Goal: Navigation & Orientation: Find specific page/section

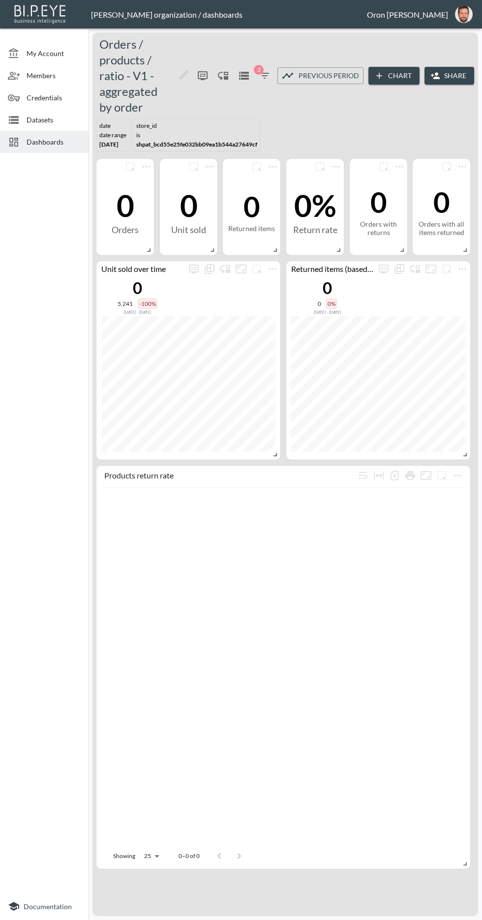
click at [460, 13] on img "oron@bipeye.com" at bounding box center [464, 14] width 18 height 18
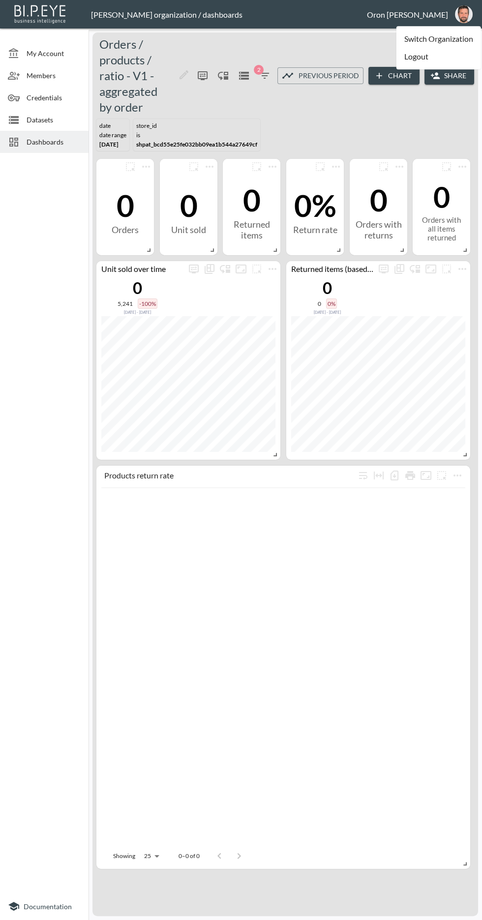
click at [447, 59] on li "Logout" at bounding box center [438, 57] width 85 height 18
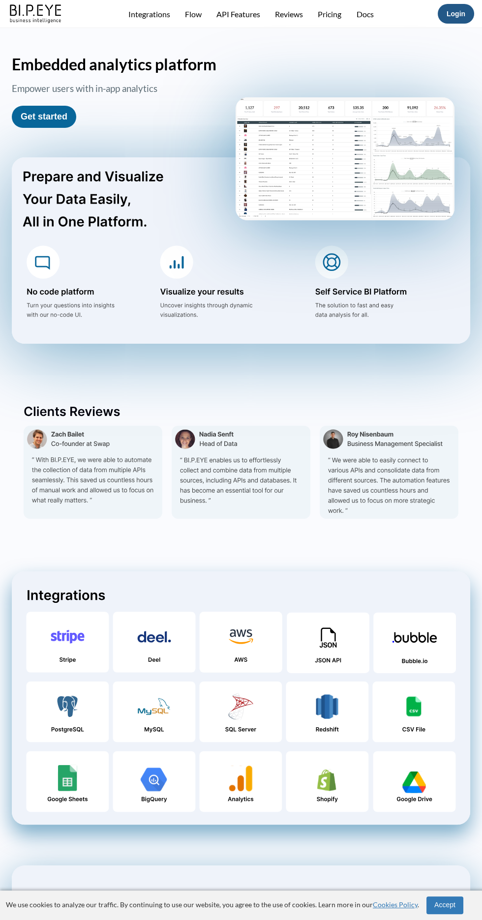
click at [456, 14] on link "Login" at bounding box center [455, 14] width 19 height 8
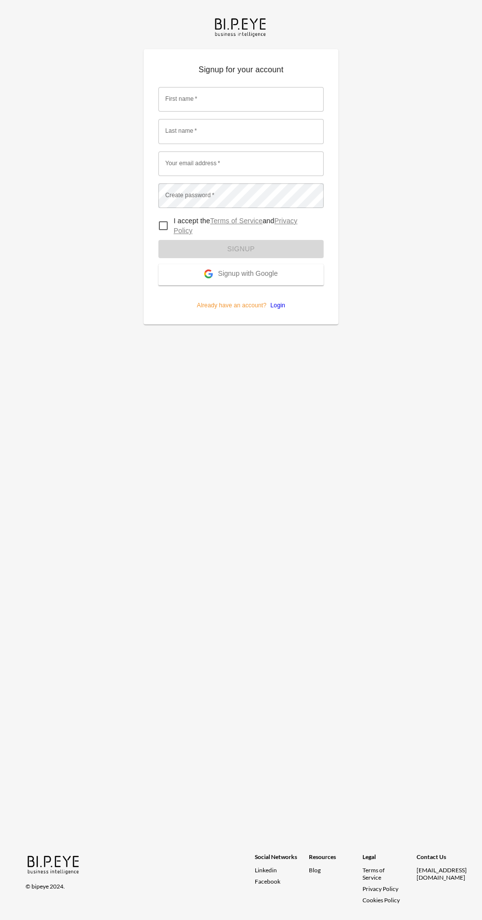
click at [300, 271] on button "Signup with Google" at bounding box center [240, 274] width 165 height 21
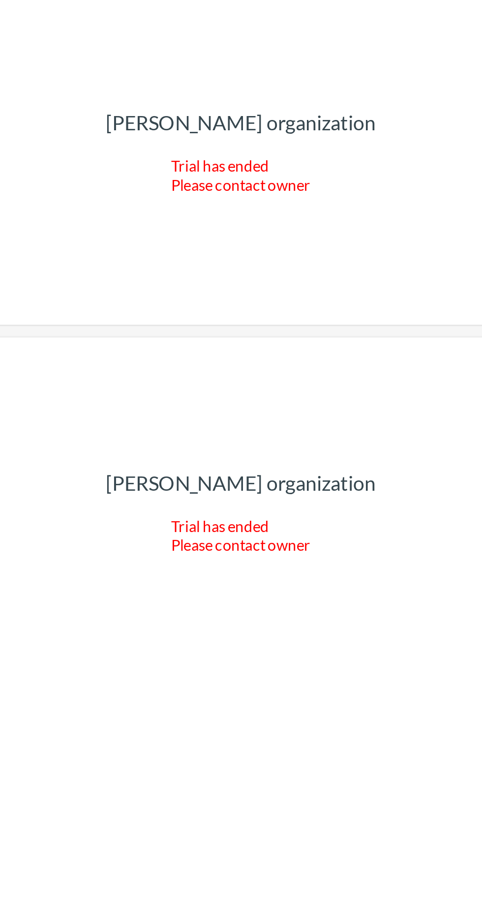
scroll to position [28578, 0]
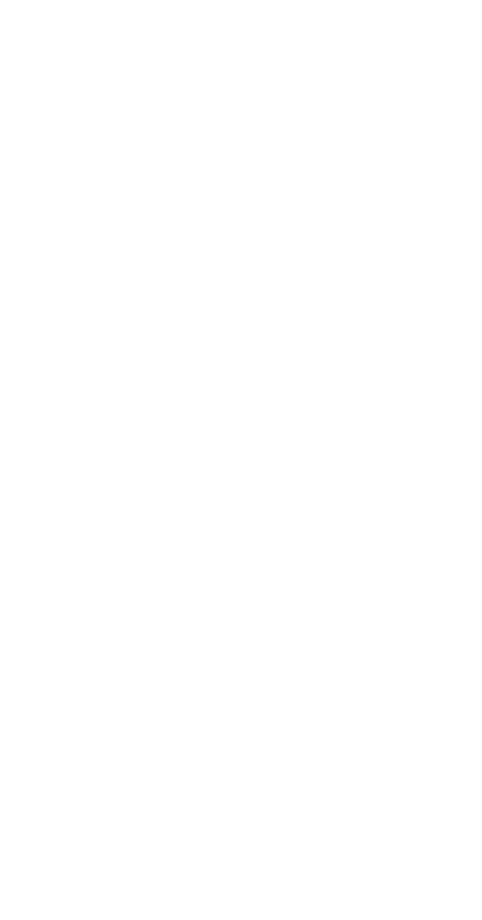
scroll to position [89, 0]
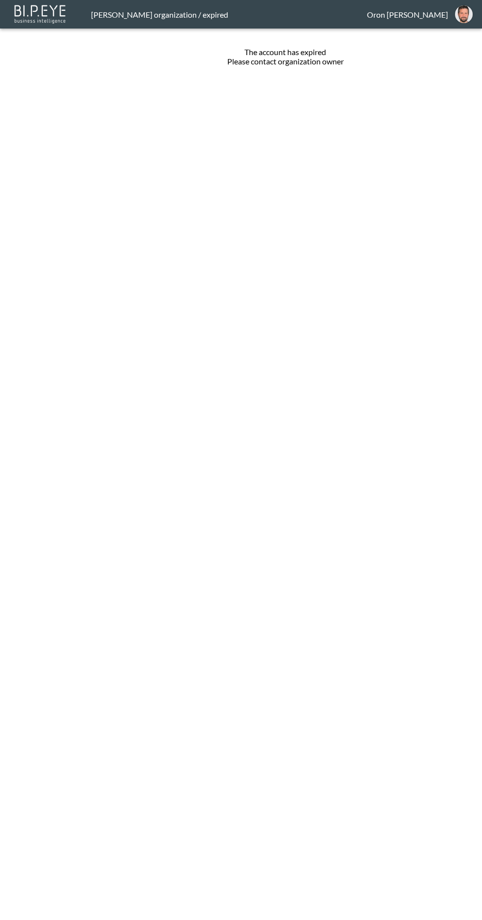
scroll to position [89, 0]
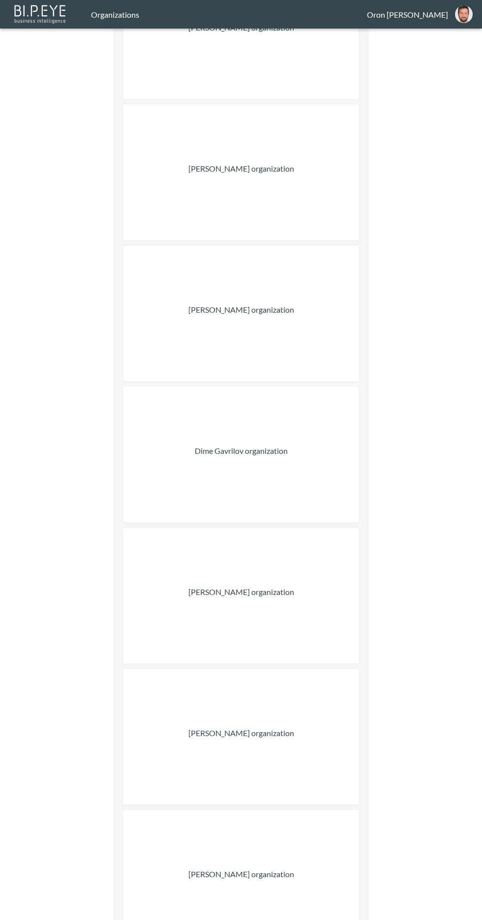
scroll to position [28590, 0]
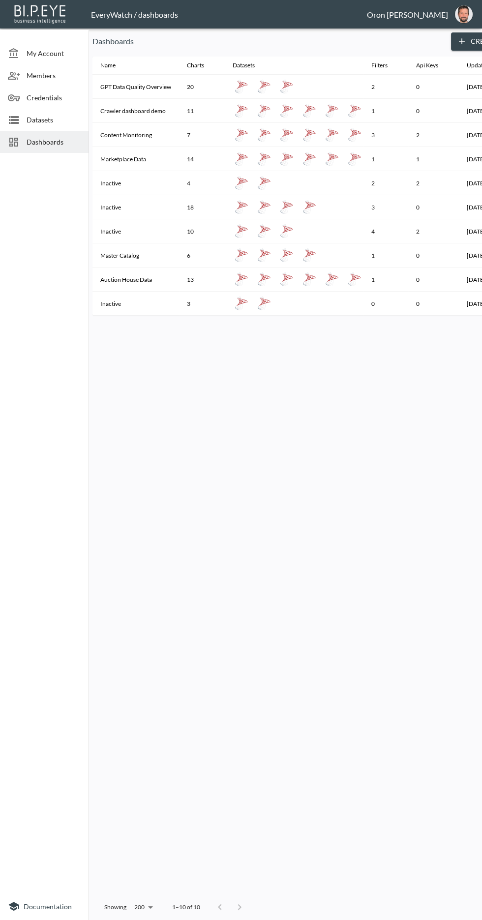
scroll to position [57, 0]
click at [73, 109] on div "Datasets" at bounding box center [44, 120] width 88 height 22
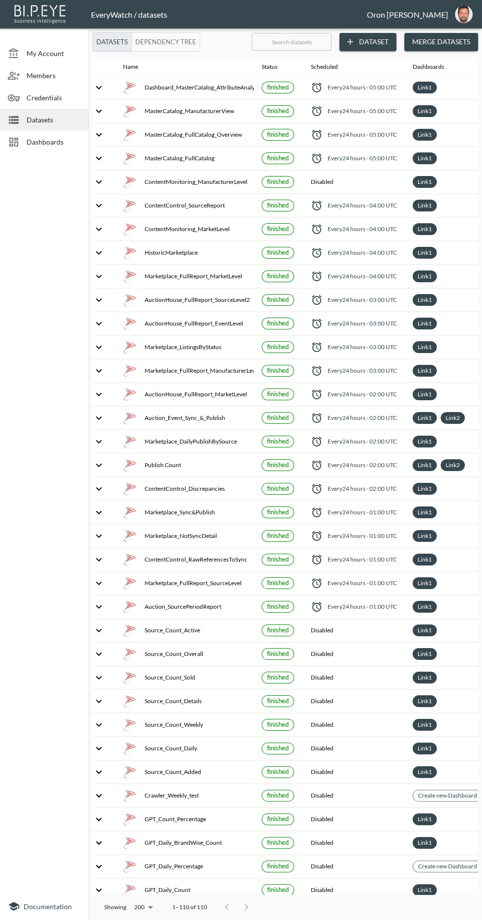
click at [180, 41] on button "Dependency Tree" at bounding box center [165, 41] width 69 height 19
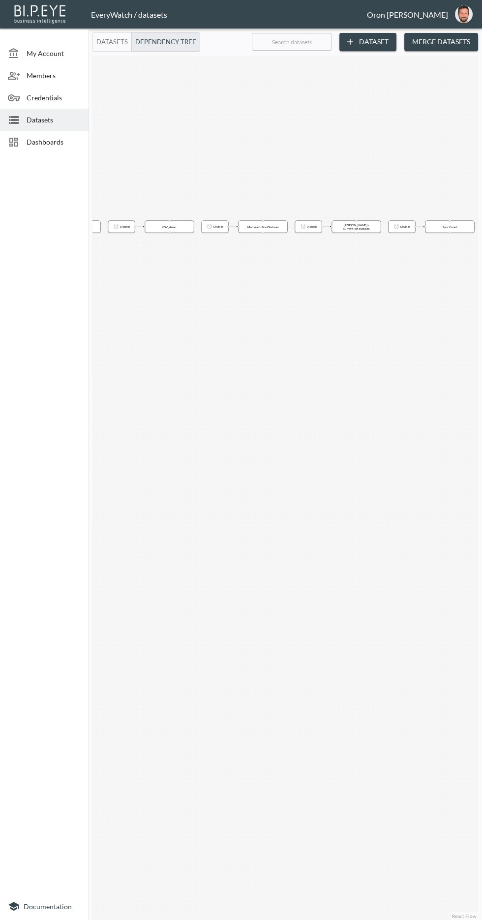
click at [61, 142] on span "Dashboards" at bounding box center [54, 142] width 54 height 10
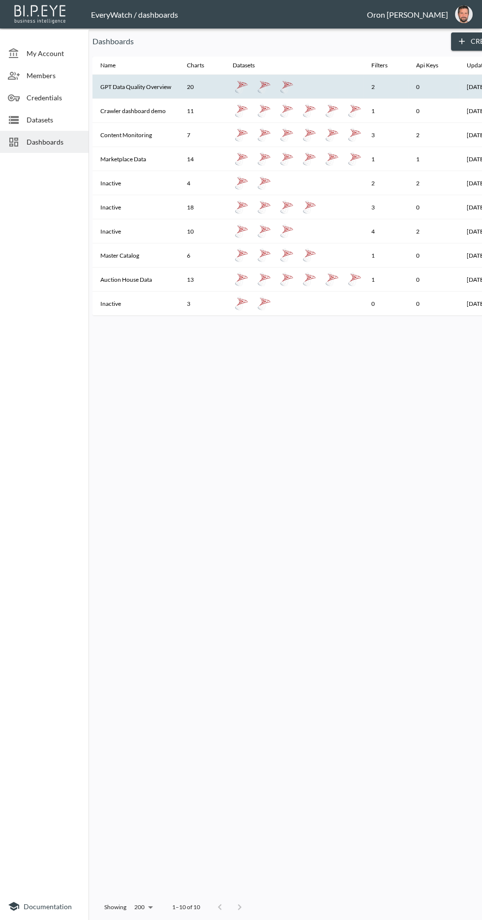
click at [146, 83] on th "GPT Data Quality Overview" at bounding box center [135, 87] width 87 height 24
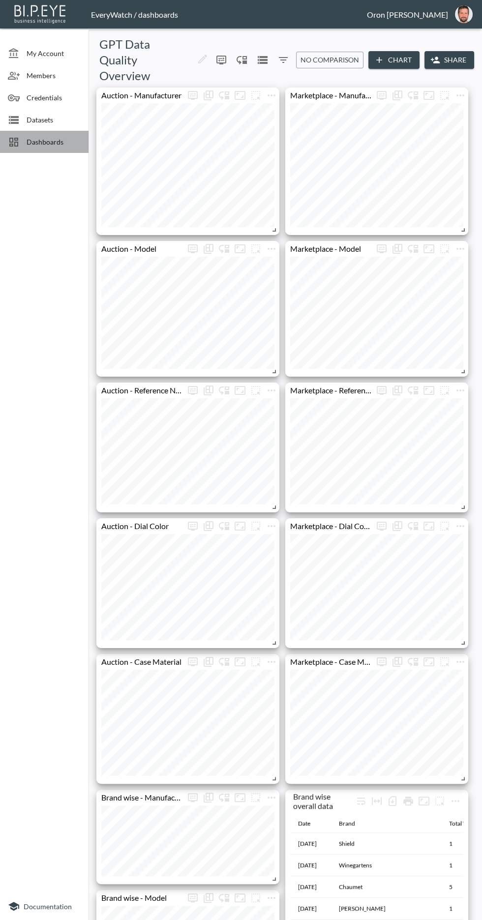
click at [56, 146] on span "Dashboards" at bounding box center [54, 142] width 54 height 10
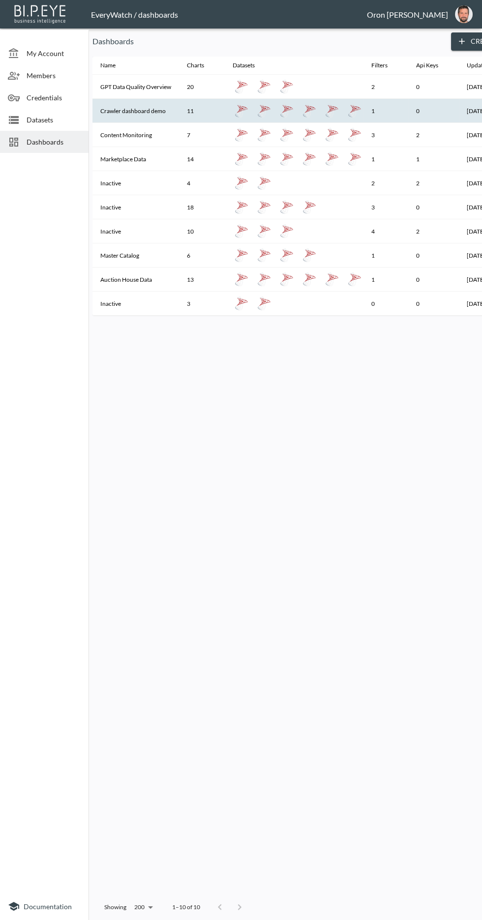
click at [161, 109] on th "Crawler dashboard demo" at bounding box center [135, 111] width 87 height 24
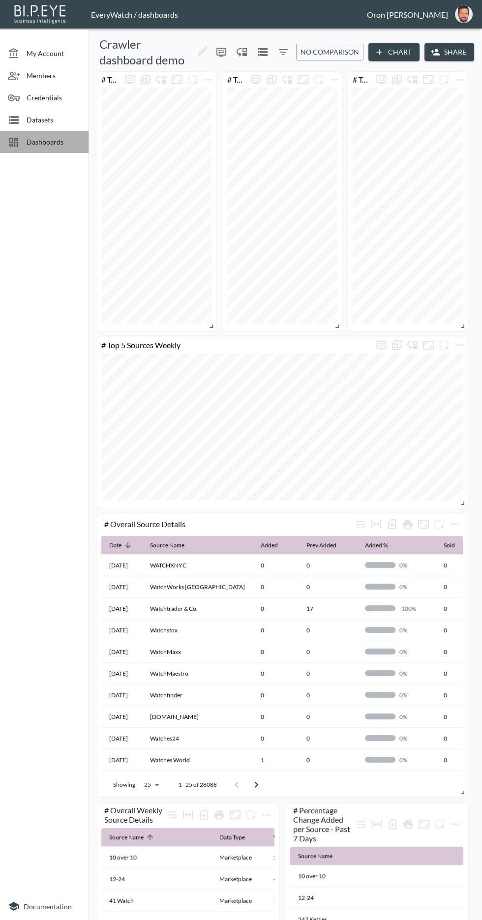
click at [47, 142] on span "Dashboards" at bounding box center [54, 142] width 54 height 10
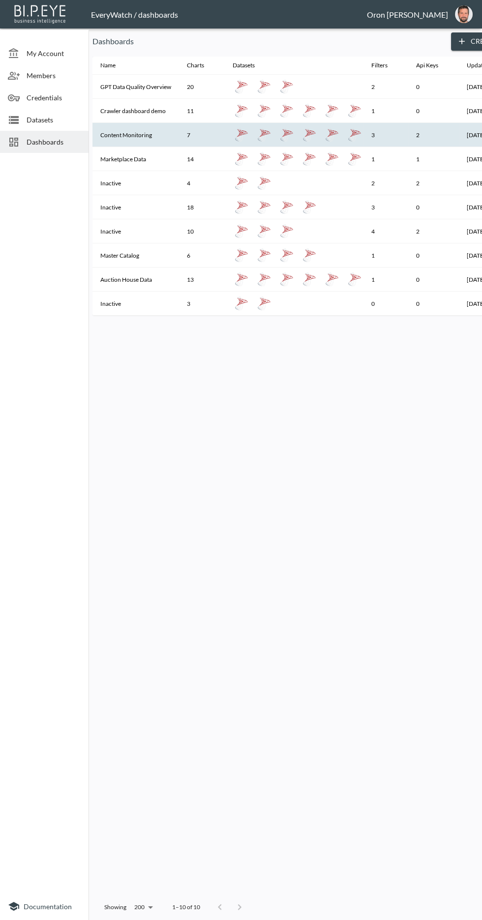
click at [145, 140] on th "Content Monitoring" at bounding box center [135, 135] width 87 height 24
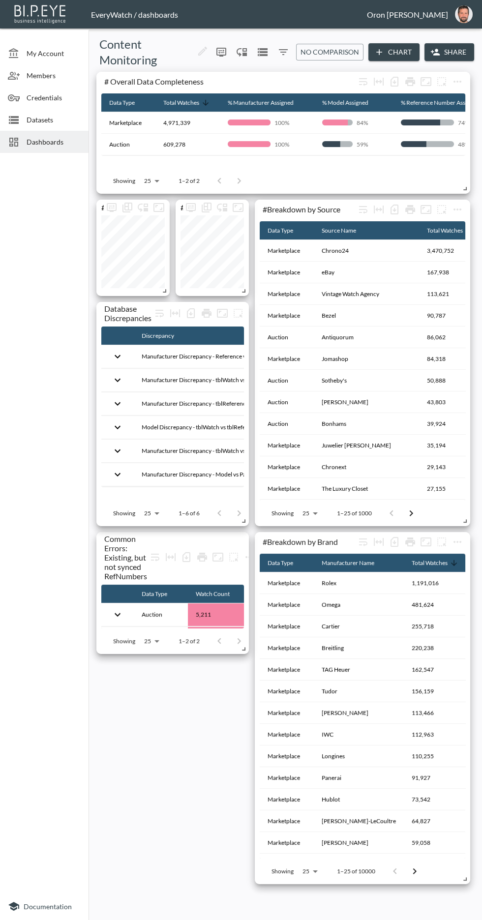
click at [61, 139] on span "Dashboards" at bounding box center [54, 142] width 54 height 10
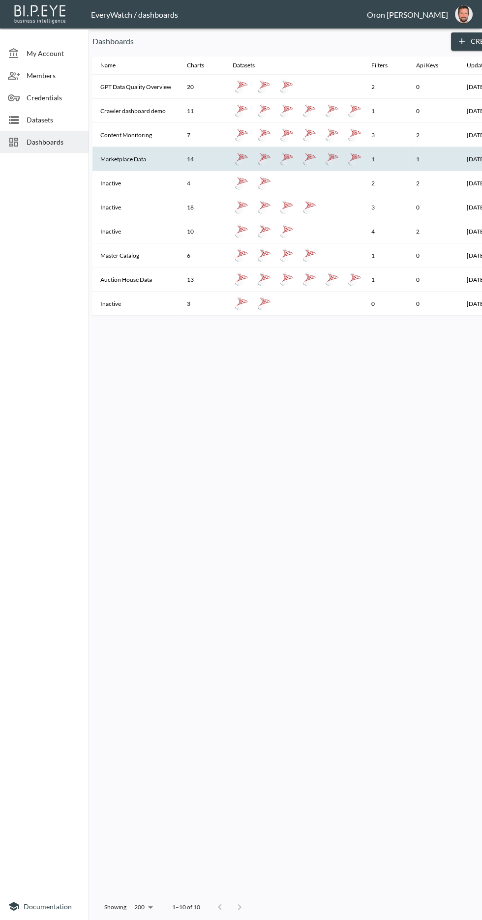
click at [148, 163] on th "Marketplace Data" at bounding box center [135, 159] width 87 height 24
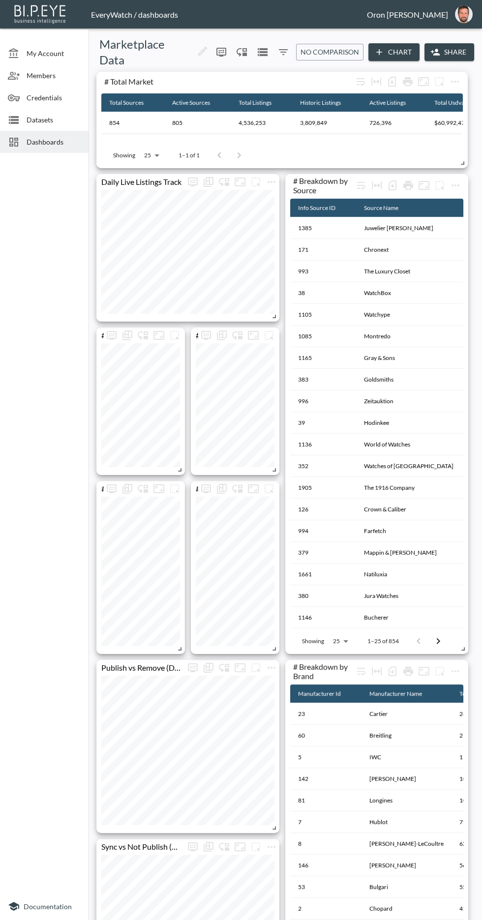
click at [58, 142] on span "Dashboards" at bounding box center [54, 142] width 54 height 10
